Goal: Information Seeking & Learning: Learn about a topic

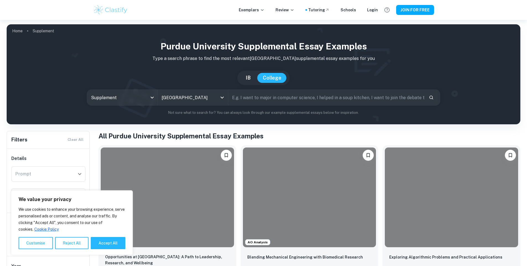
scroll to position [138, 0]
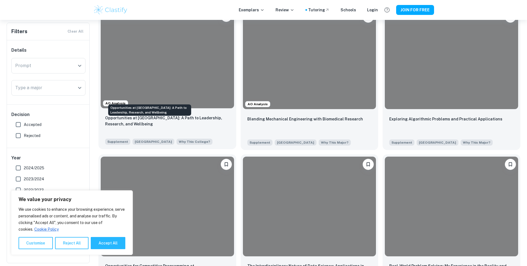
click at [142, 115] on p "Opportunities at [GEOGRAPHIC_DATA]: A Path to Leadership, Research, and Wellbei…" at bounding box center [167, 121] width 124 height 12
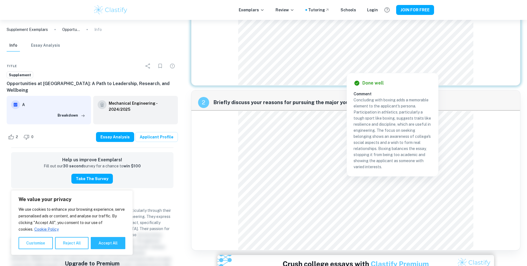
scroll to position [111, 0]
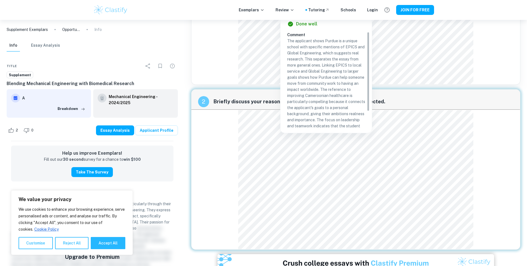
click at [227, 120] on div "2 Briefly discuss your reasons for pursuing the major you have selected." at bounding box center [355, 169] width 329 height 161
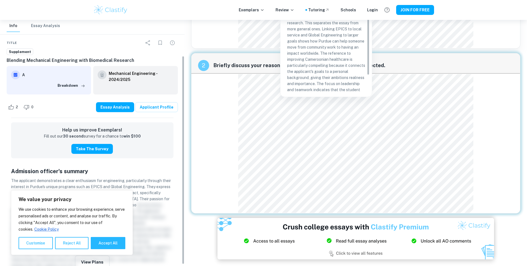
scroll to position [44, 0]
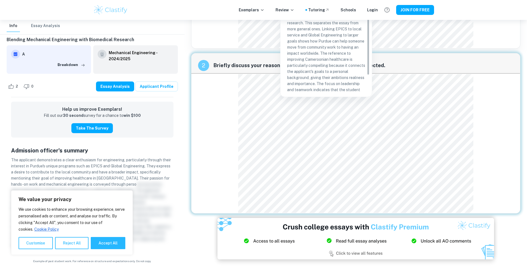
click at [107, 158] on span "The applicant demonstrates a clear enthusiasm for engineering, particularly thr…" at bounding box center [91, 172] width 160 height 29
click at [128, 178] on span "The applicant demonstrates a clear enthusiasm for engineering, particularly thr…" at bounding box center [91, 172] width 160 height 29
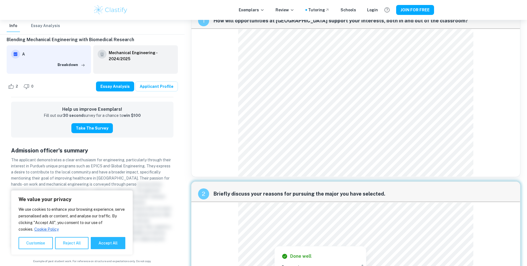
scroll to position [9, 0]
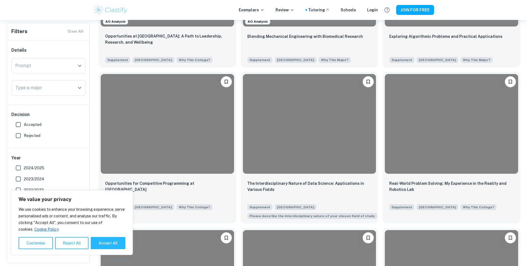
scroll to position [221, 0]
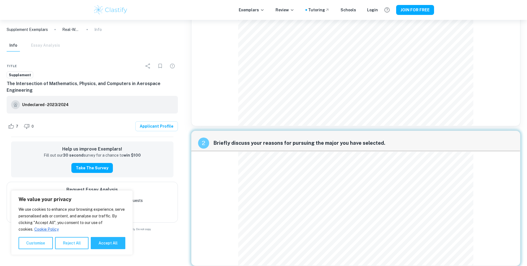
scroll to position [130, 0]
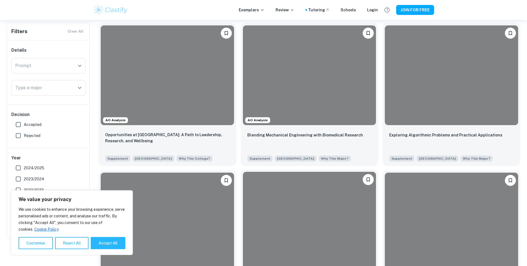
scroll to position [138, 0]
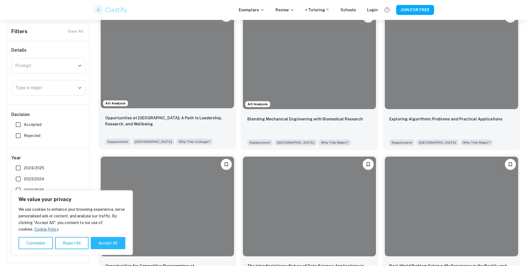
click at [154, 80] on div at bounding box center [167, 59] width 133 height 100
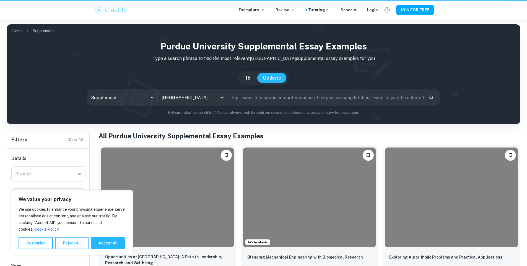
scroll to position [138, 0]
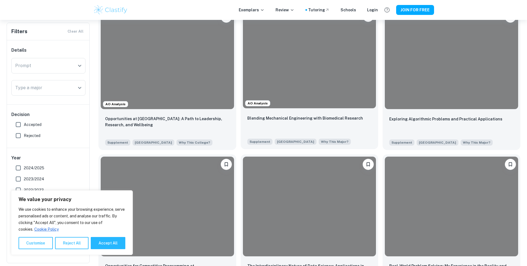
click at [260, 115] on p "Blending Mechanical Engineering with Biomedical Research" at bounding box center [305, 118] width 116 height 6
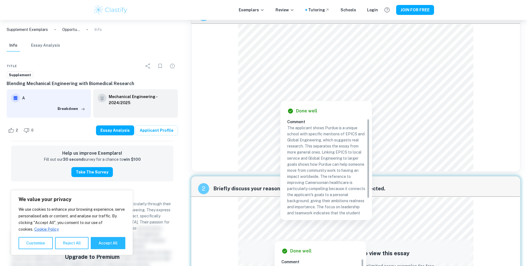
scroll to position [55, 0]
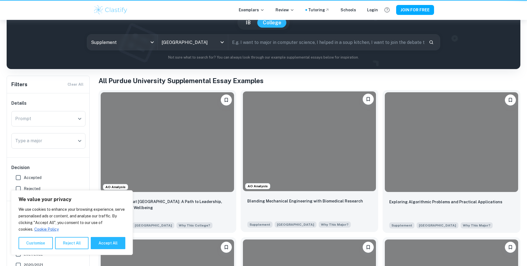
scroll to position [138, 0]
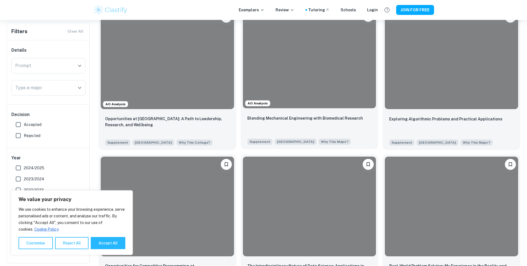
click at [243, 76] on div at bounding box center [309, 59] width 133 height 100
